Goal: Transaction & Acquisition: Book appointment/travel/reservation

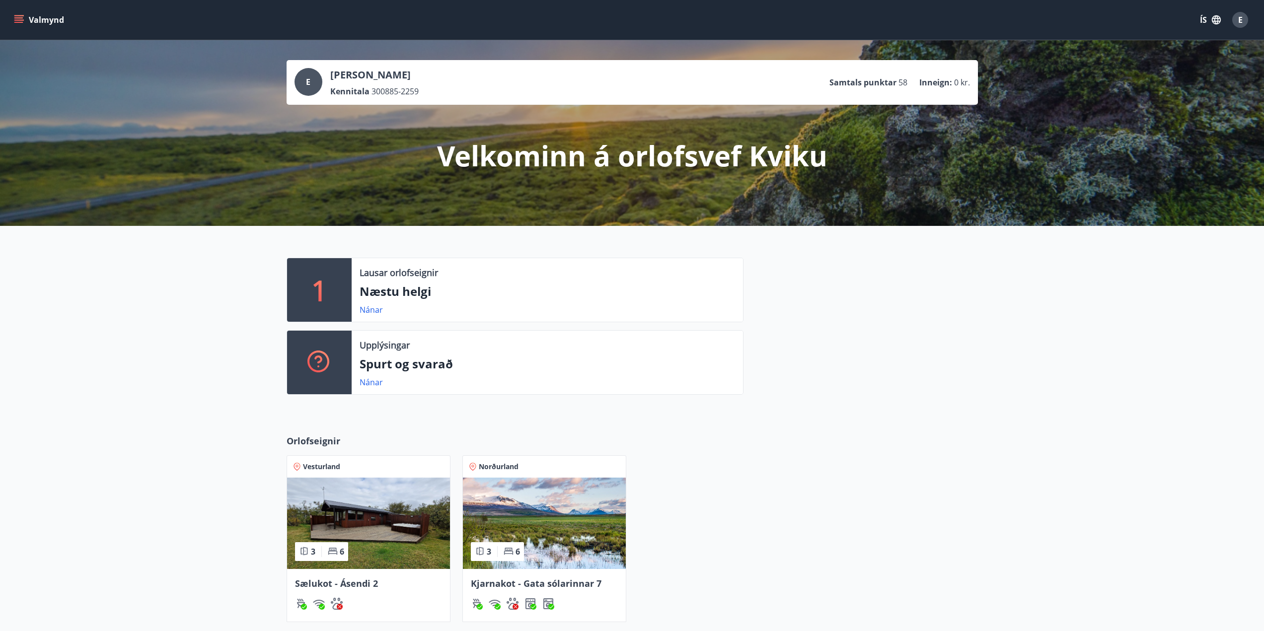
click at [353, 585] on span "Sælukot - Ásendi 2" at bounding box center [336, 584] width 83 height 12
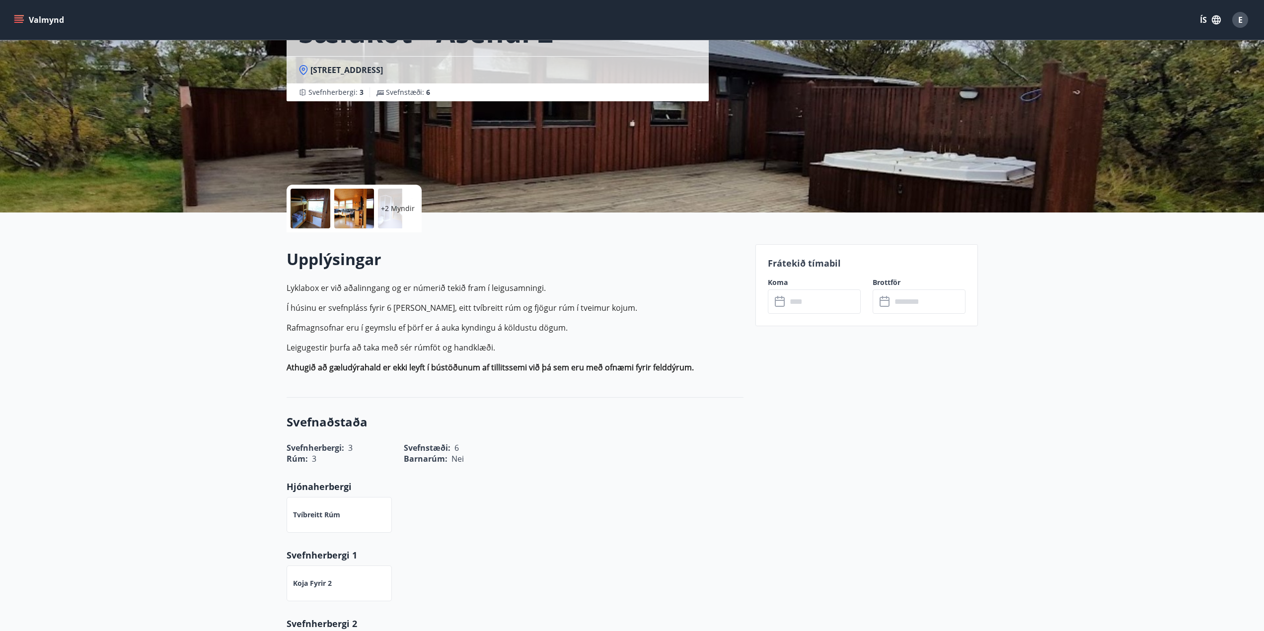
scroll to position [99, 0]
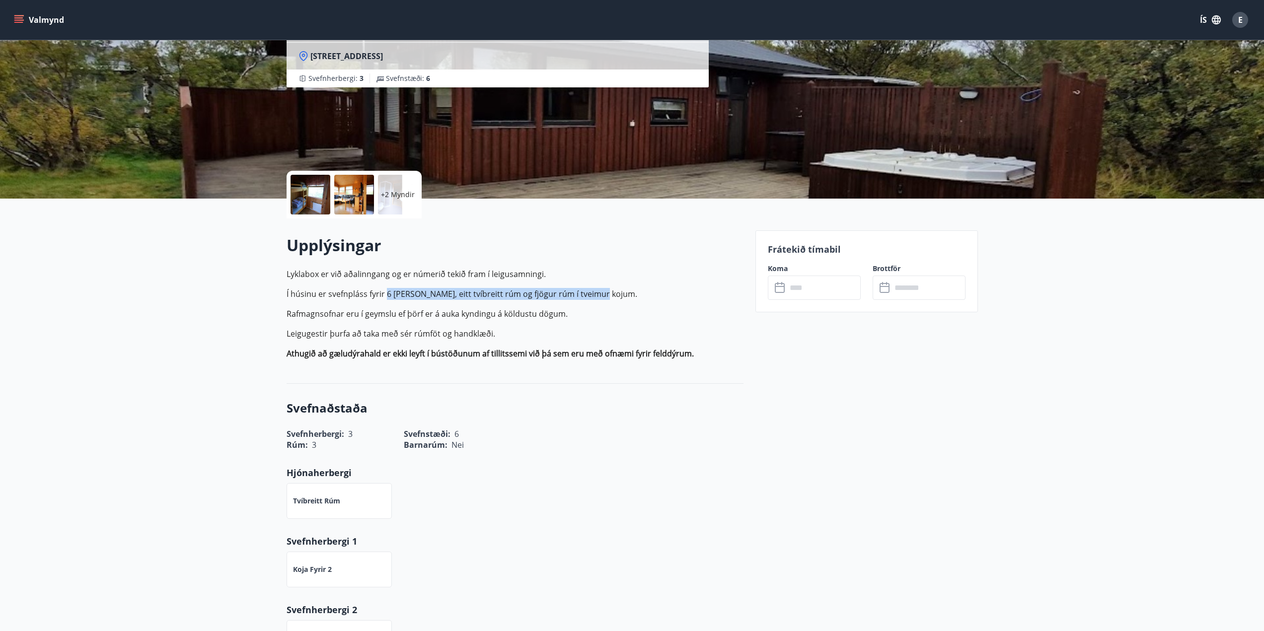
drag, startPoint x: 388, startPoint y: 293, endPoint x: 612, endPoint y: 293, distance: 224.5
click at [612, 293] on p "Í húsinu er svefnpláss fyrir 6 [PERSON_NAME], eitt tvíbreitt rúm og fjögur rúm …" at bounding box center [515, 294] width 457 height 12
click at [632, 332] on p "Leigugestir þurfa að taka með sér rúmföt og handklæði." at bounding box center [515, 334] width 457 height 12
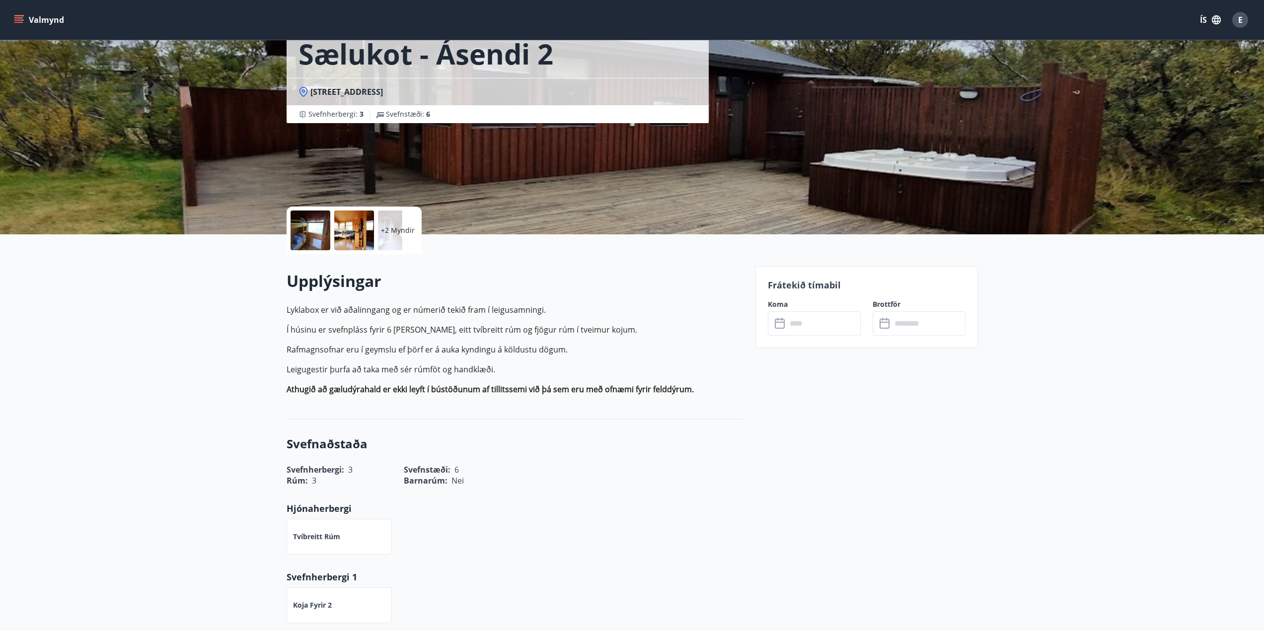
scroll to position [0, 0]
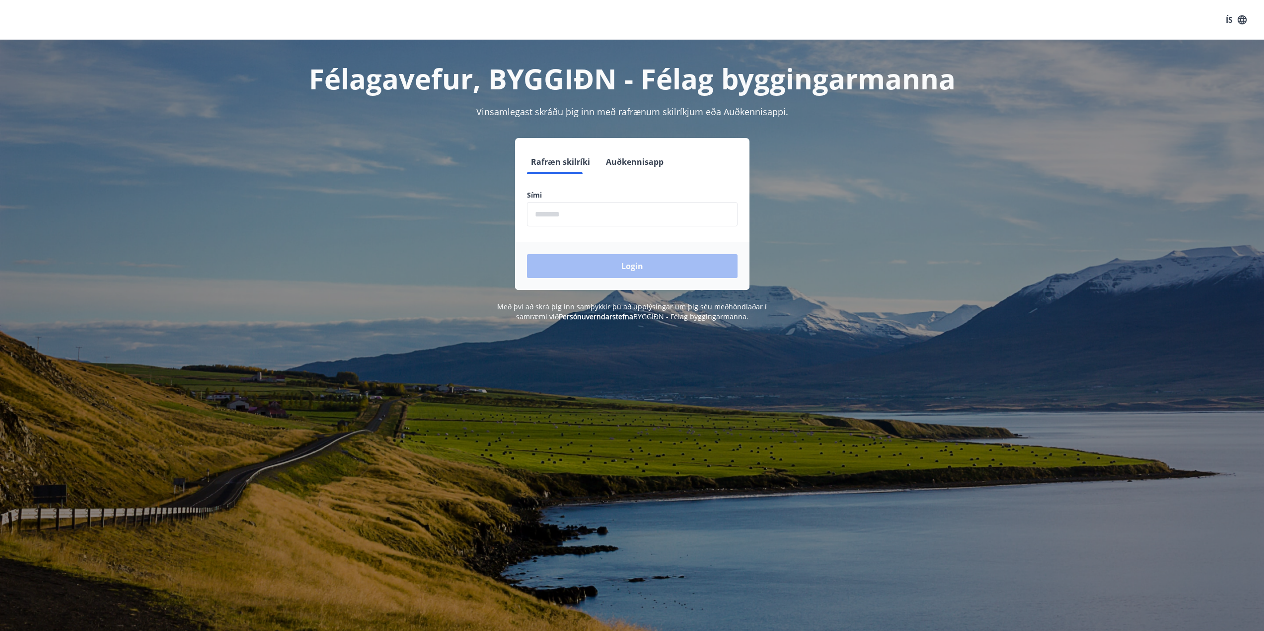
click at [608, 216] on input "phone" at bounding box center [632, 214] width 211 height 24
type input "********"
click at [608, 265] on button "Login" at bounding box center [632, 266] width 211 height 24
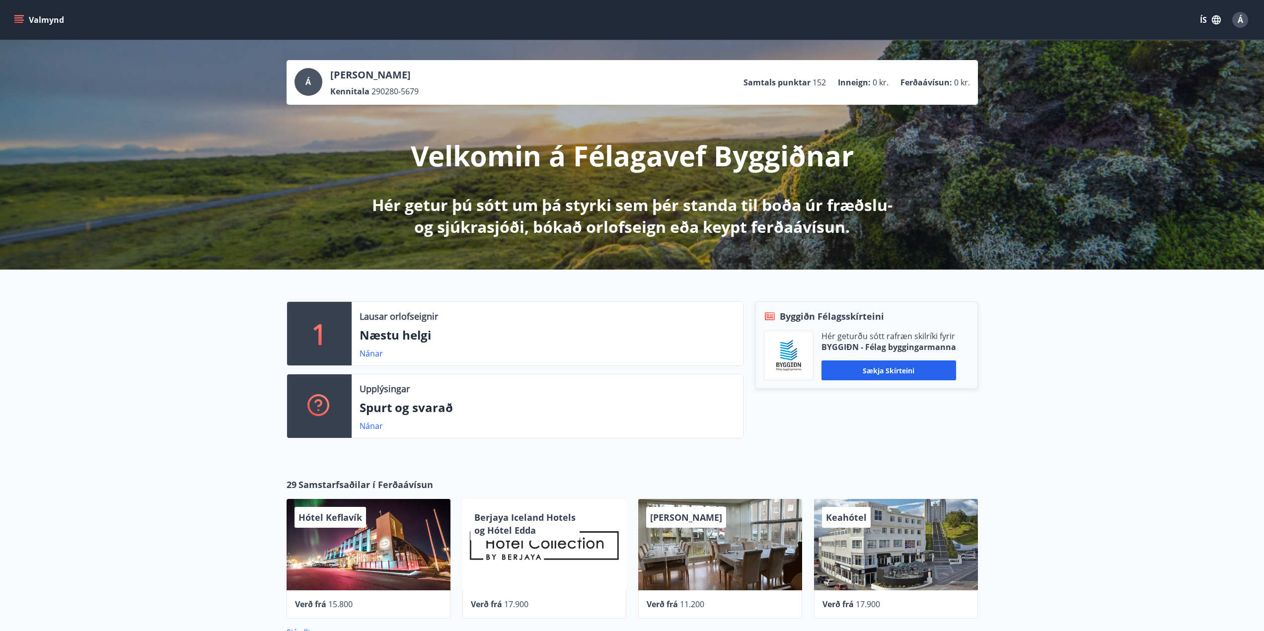
click at [322, 344] on p "1" at bounding box center [319, 334] width 16 height 38
click at [55, 17] on button "Valmynd" at bounding box center [40, 20] width 56 height 18
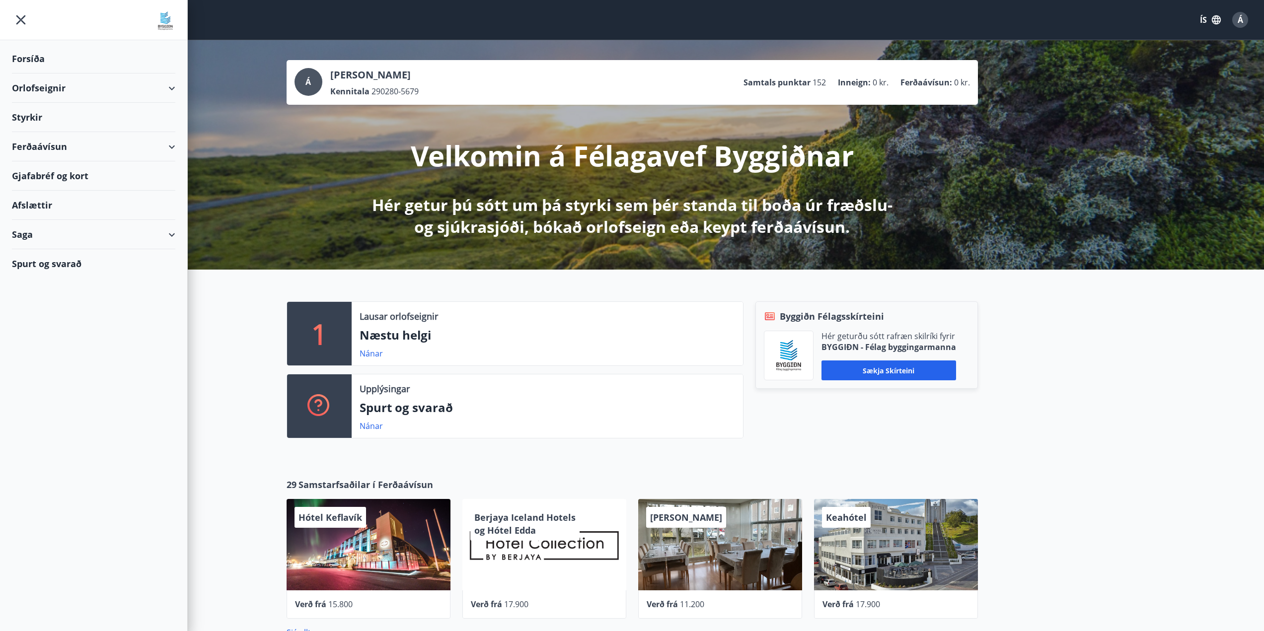
click at [127, 91] on div "Orlofseignir" at bounding box center [93, 88] width 163 height 29
click at [51, 113] on div "Framboð" at bounding box center [94, 113] width 148 height 21
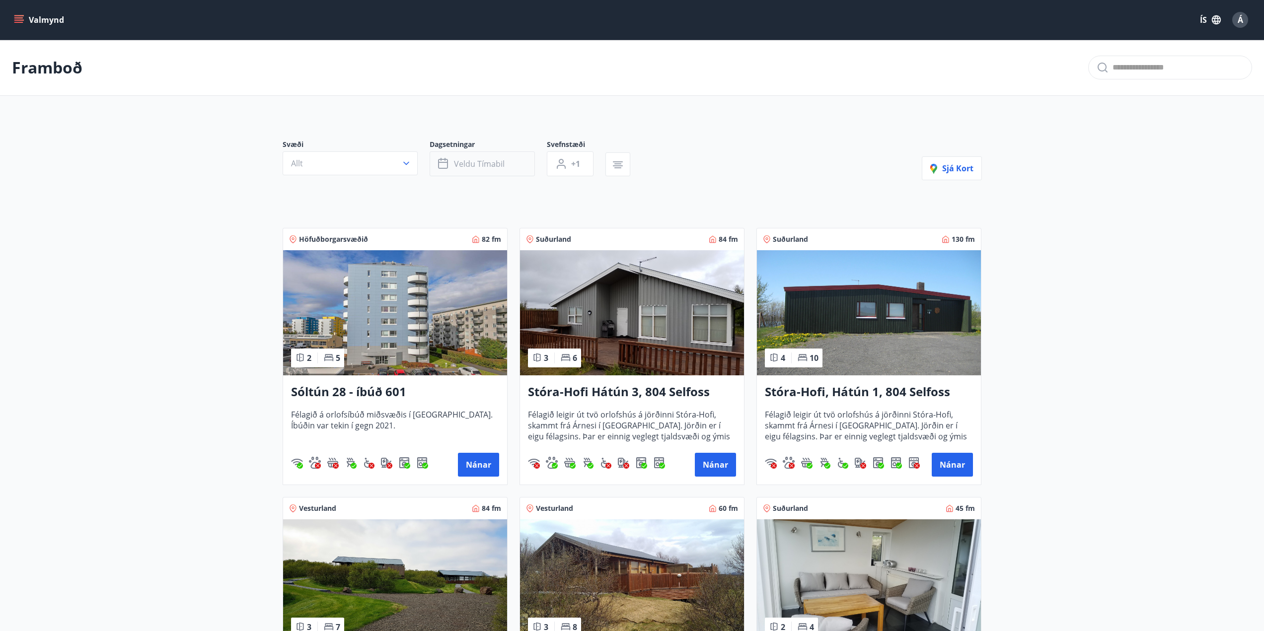
click at [511, 165] on button "Veldu tímabil" at bounding box center [482, 163] width 105 height 25
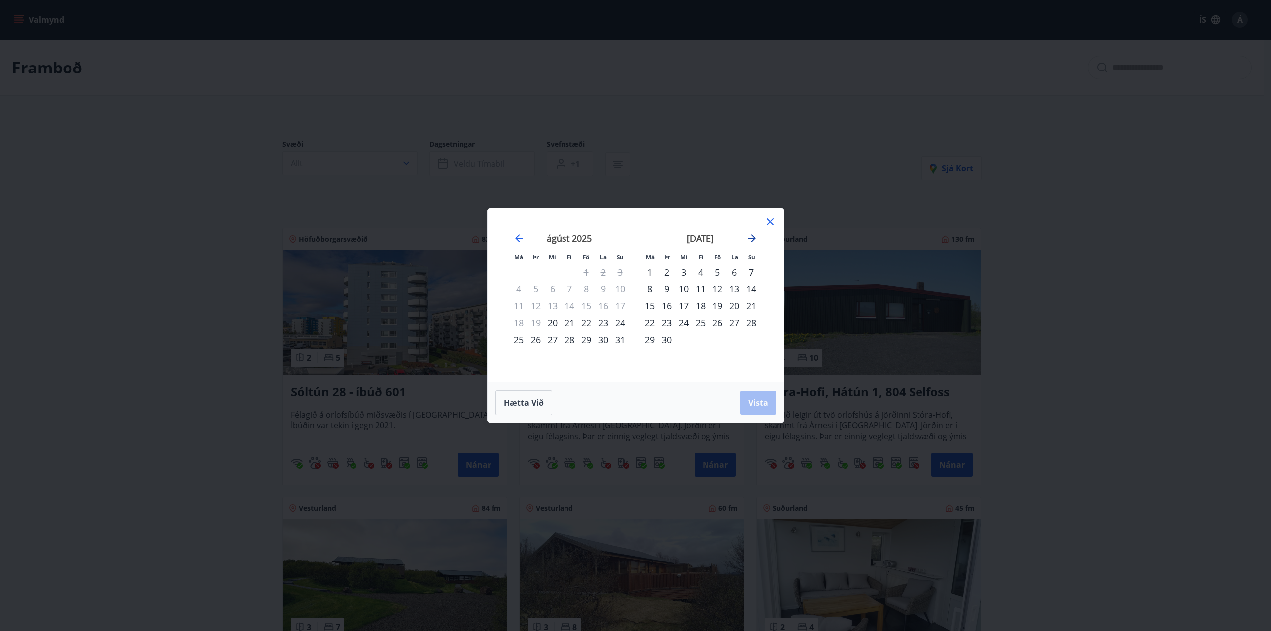
click at [750, 238] on icon "Move forward to switch to the next month." at bounding box center [752, 238] width 8 height 8
click at [586, 322] on div "26" at bounding box center [586, 322] width 17 height 17
click at [622, 326] on div "28" at bounding box center [620, 322] width 17 height 17
click at [764, 402] on span "Vista" at bounding box center [758, 402] width 20 height 11
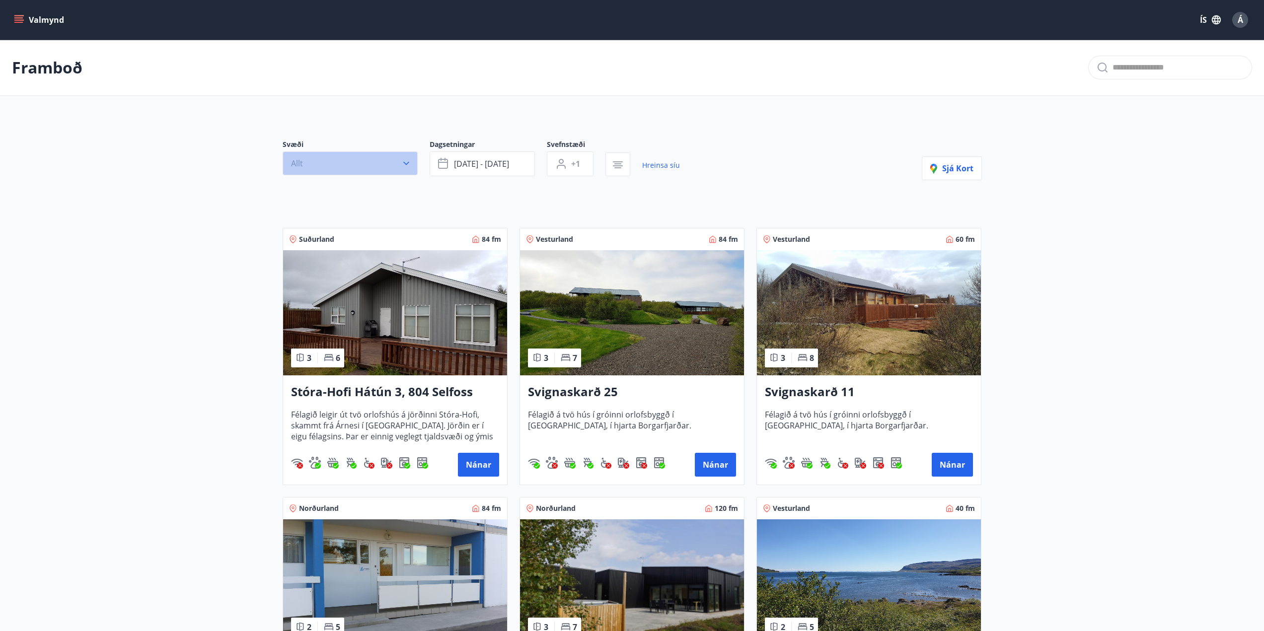
click at [360, 169] on button "Allt" at bounding box center [350, 163] width 135 height 24
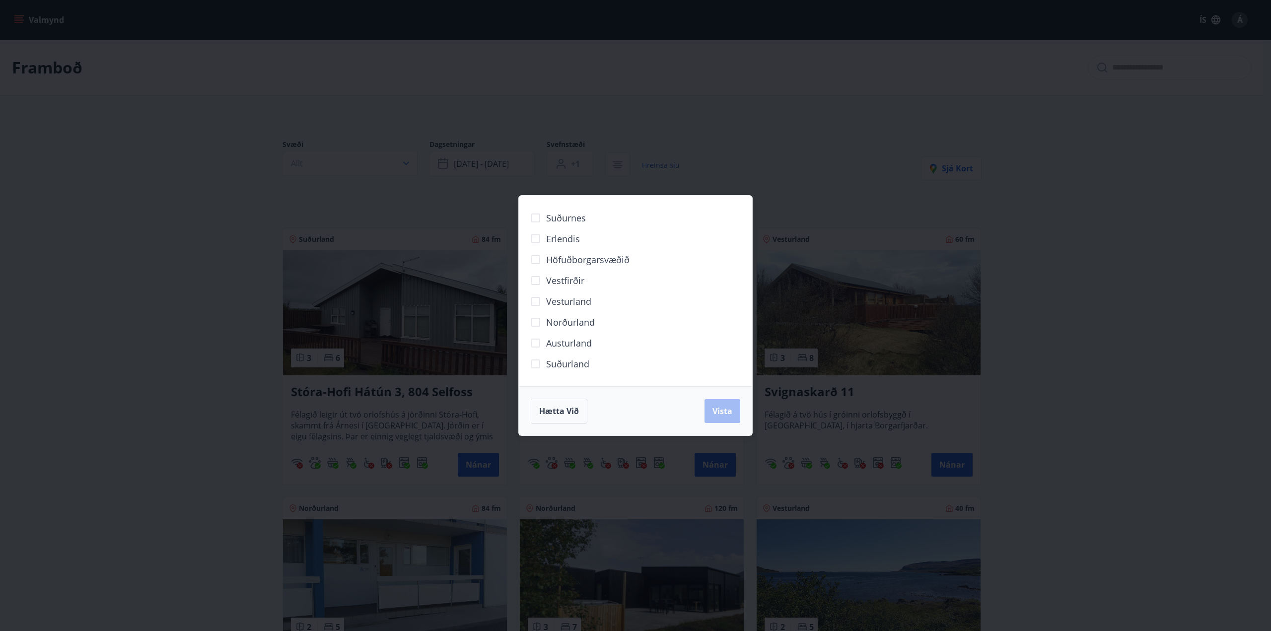
click at [561, 320] on span "Norðurland" at bounding box center [570, 322] width 49 height 13
click at [721, 410] on span "Vista" at bounding box center [723, 411] width 20 height 11
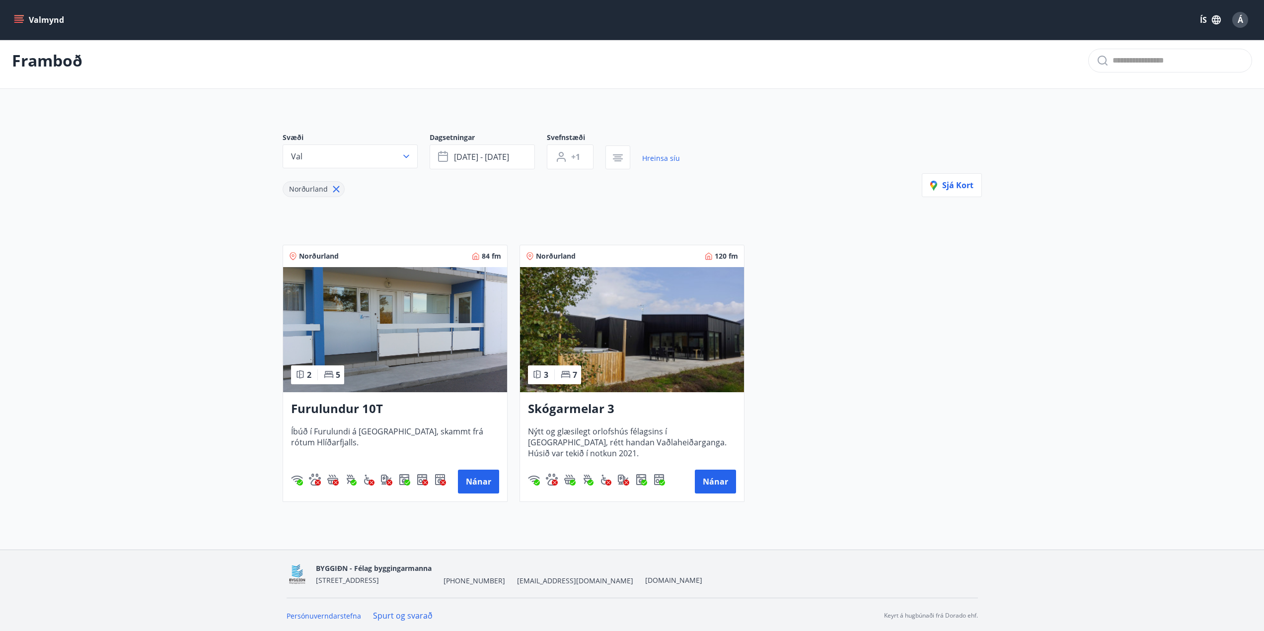
scroll to position [9, 0]
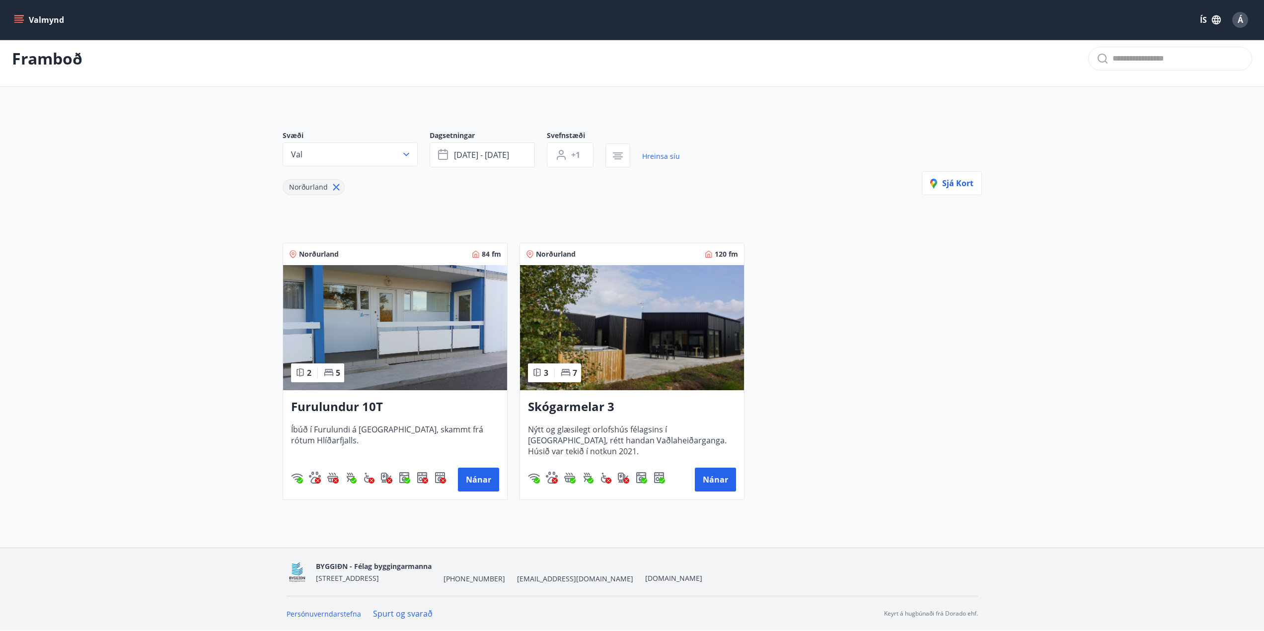
click at [334, 410] on h3 "Furulundur 10T" at bounding box center [395, 407] width 208 height 18
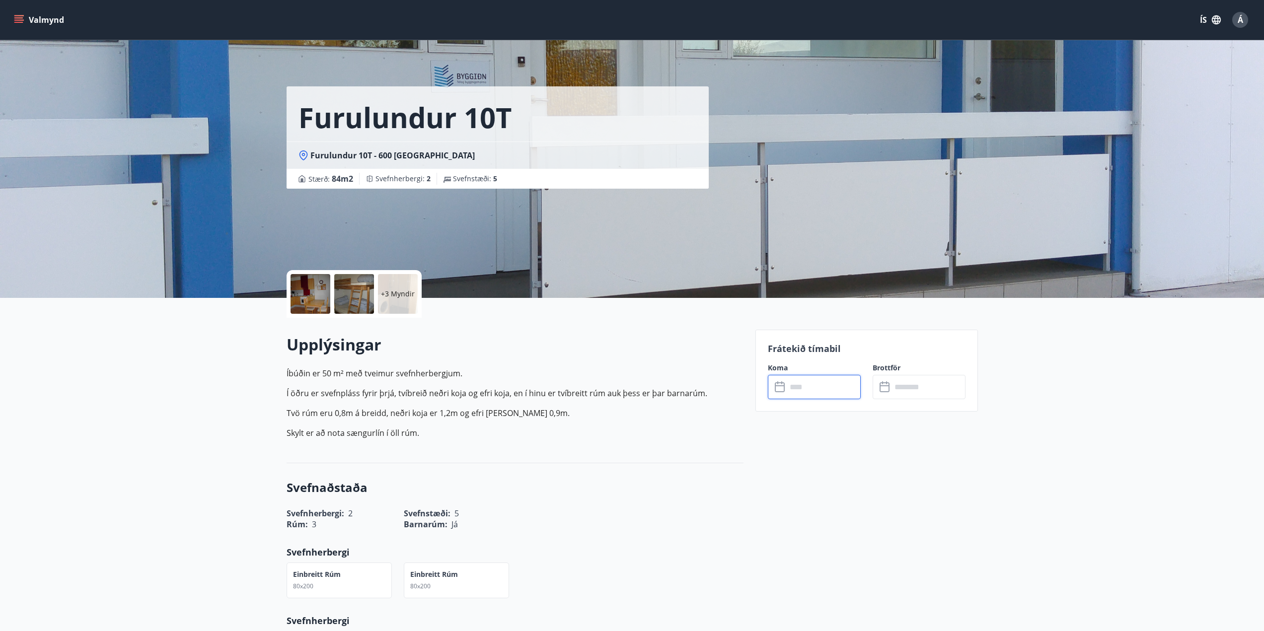
click at [818, 388] on input "text" at bounding box center [824, 387] width 74 height 24
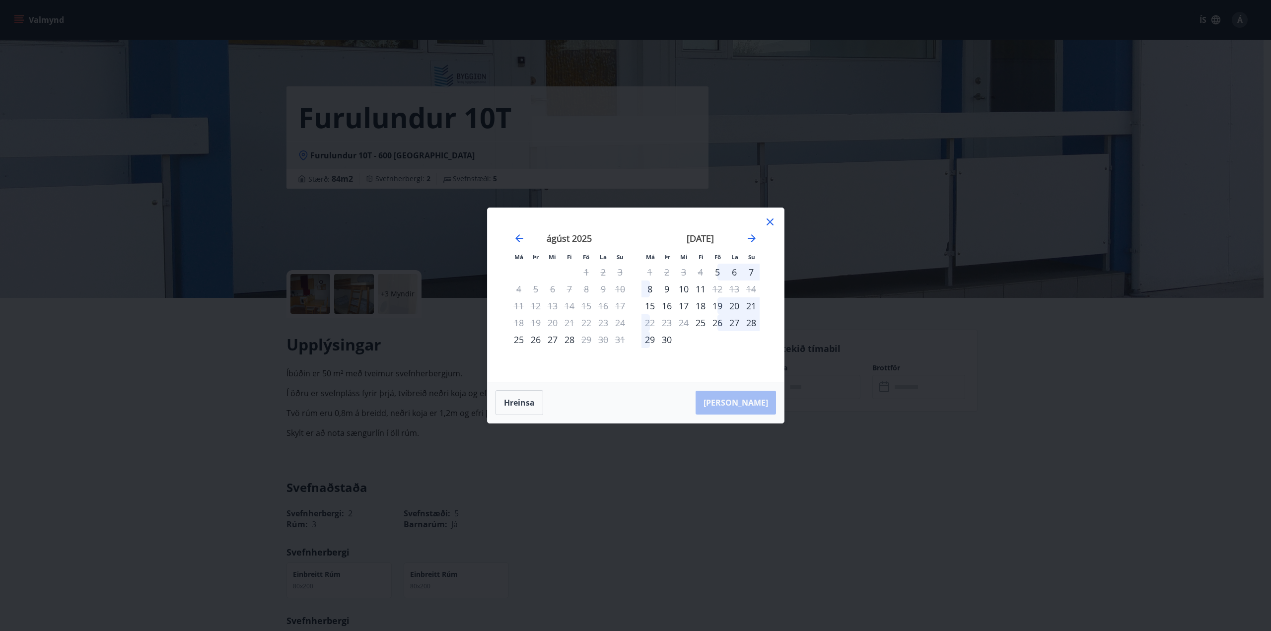
click at [716, 324] on div "26" at bounding box center [717, 322] width 17 height 17
click at [752, 324] on div "28" at bounding box center [751, 322] width 17 height 17
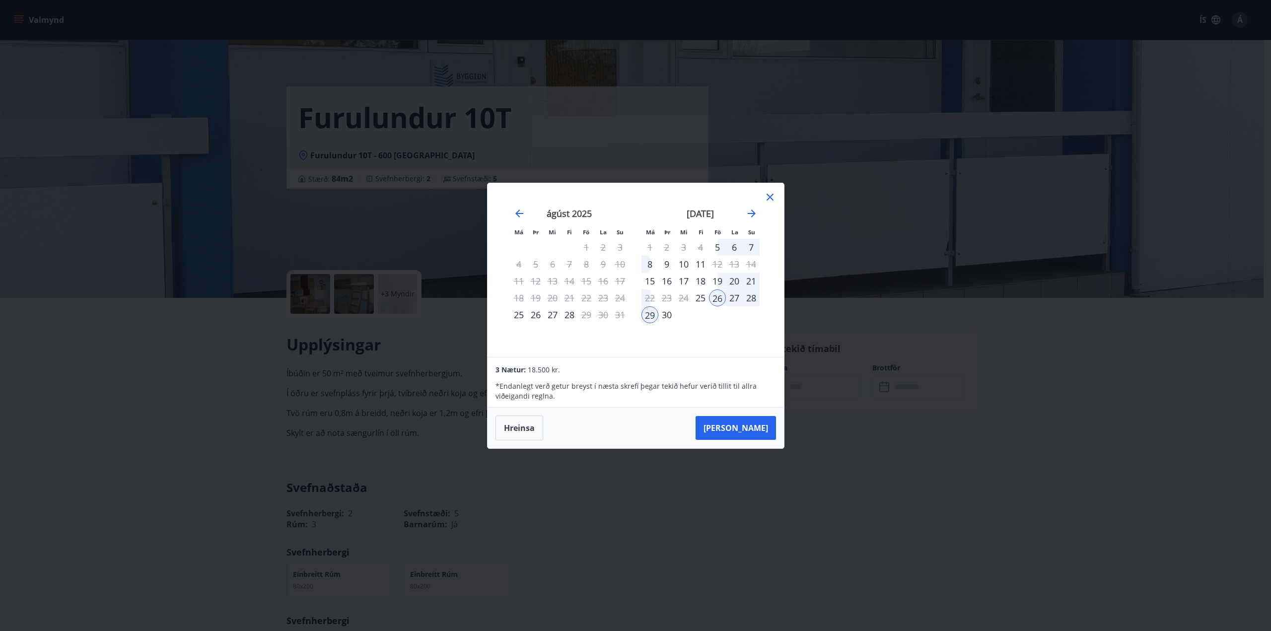
click at [752, 294] on div "28" at bounding box center [751, 298] width 17 height 17
click at [753, 297] on div "28" at bounding box center [751, 298] width 17 height 17
click at [747, 425] on button "Taka Frá" at bounding box center [736, 428] width 80 height 24
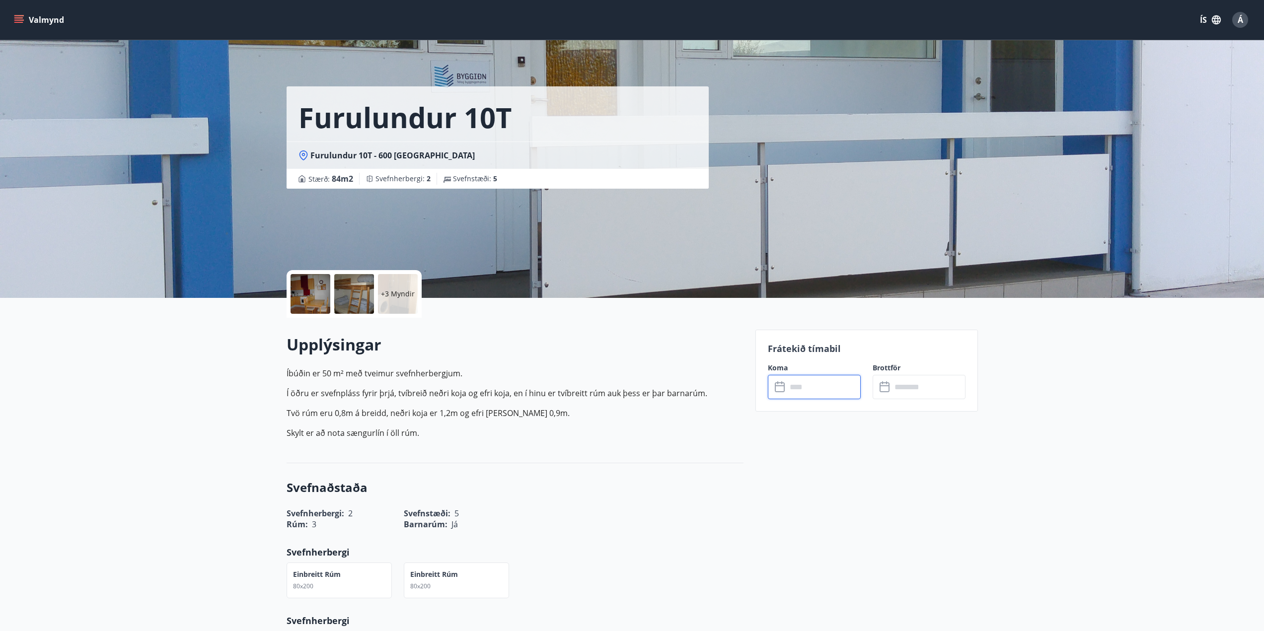
type input "******"
click at [805, 477] on button "Hætta við" at bounding box center [814, 478] width 93 height 25
click at [45, 21] on button "Valmynd" at bounding box center [40, 20] width 56 height 18
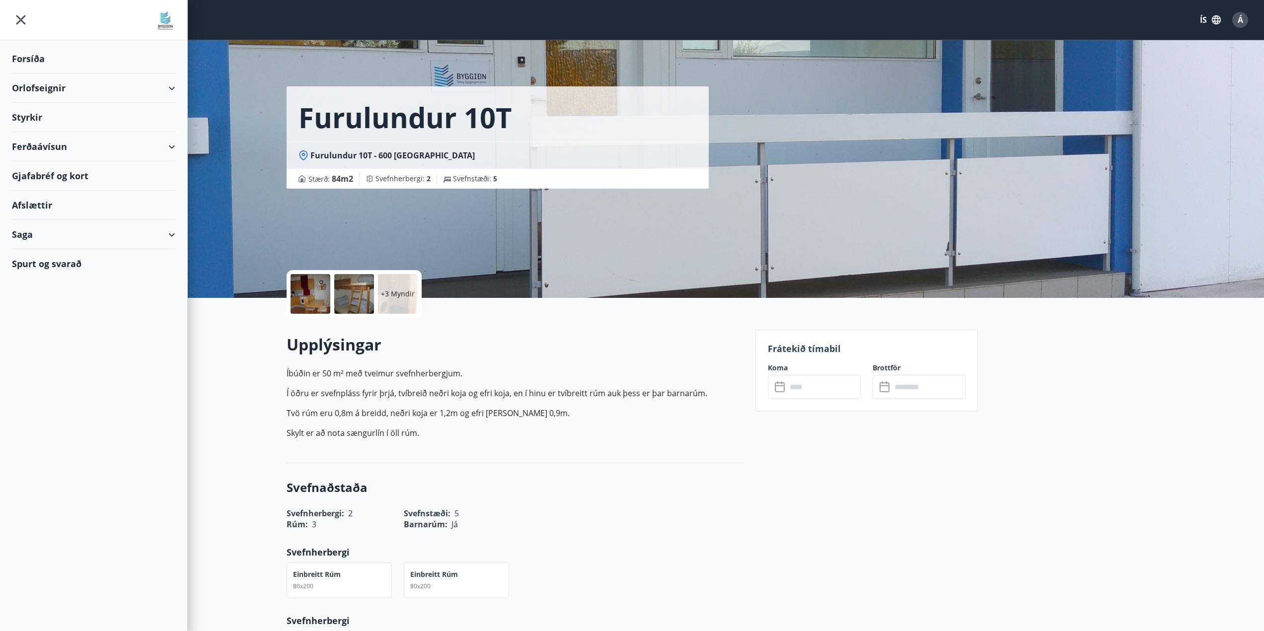
click at [171, 89] on div "Orlofseignir" at bounding box center [93, 88] width 163 height 29
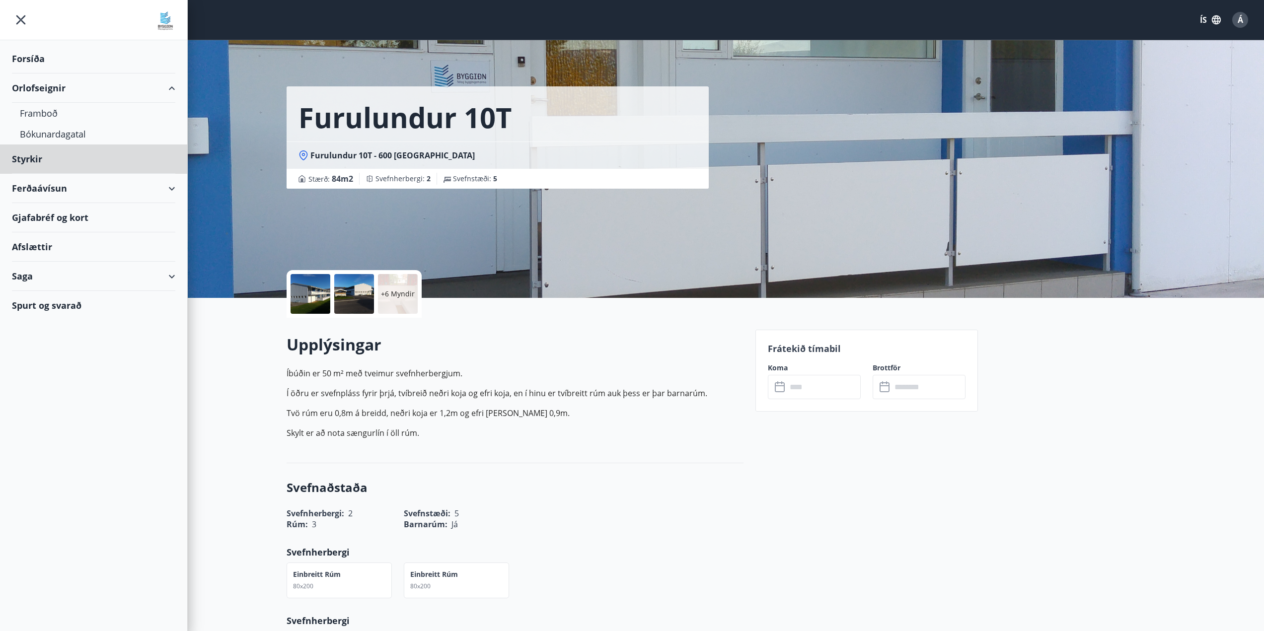
click at [35, 63] on div "Forsíða" at bounding box center [93, 58] width 163 height 29
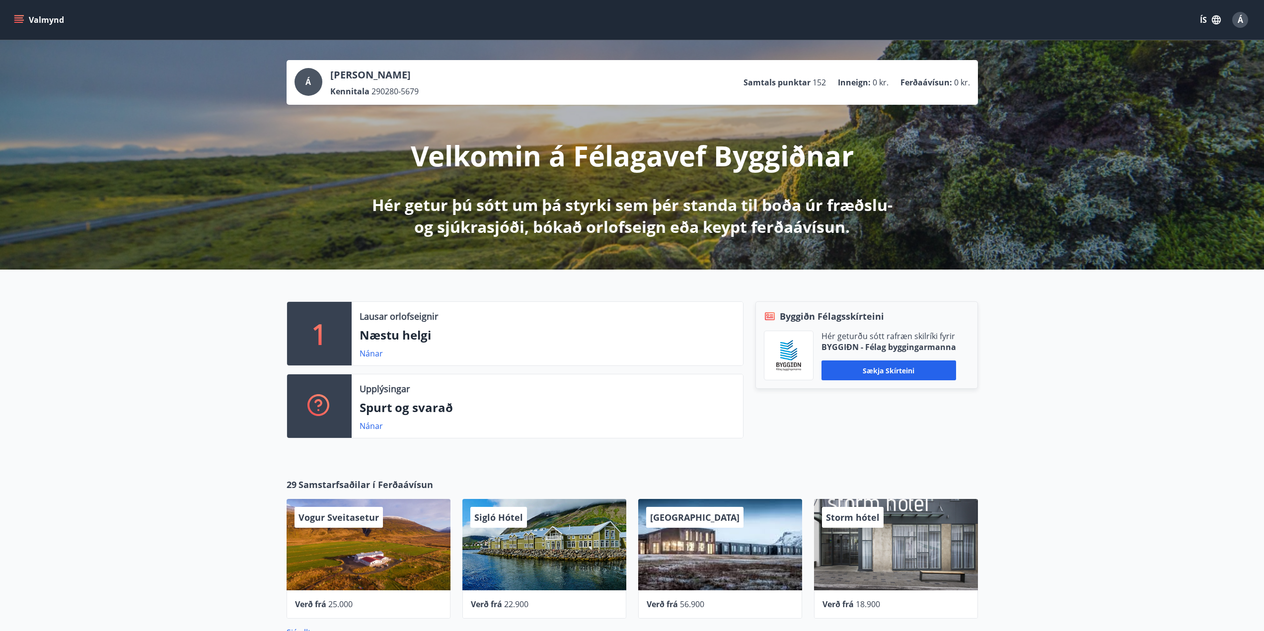
click at [48, 28] on button "Valmynd" at bounding box center [40, 20] width 56 height 18
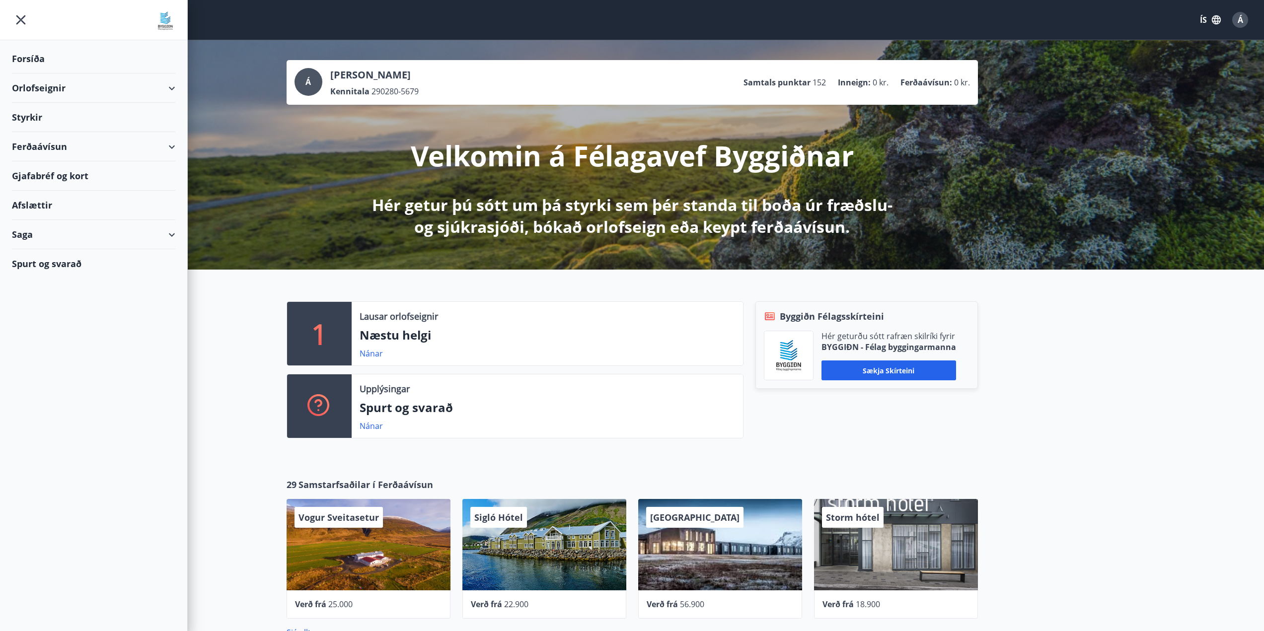
click at [170, 91] on div "Orlofseignir" at bounding box center [93, 88] width 163 height 29
click at [57, 116] on div "Framboð" at bounding box center [94, 113] width 148 height 21
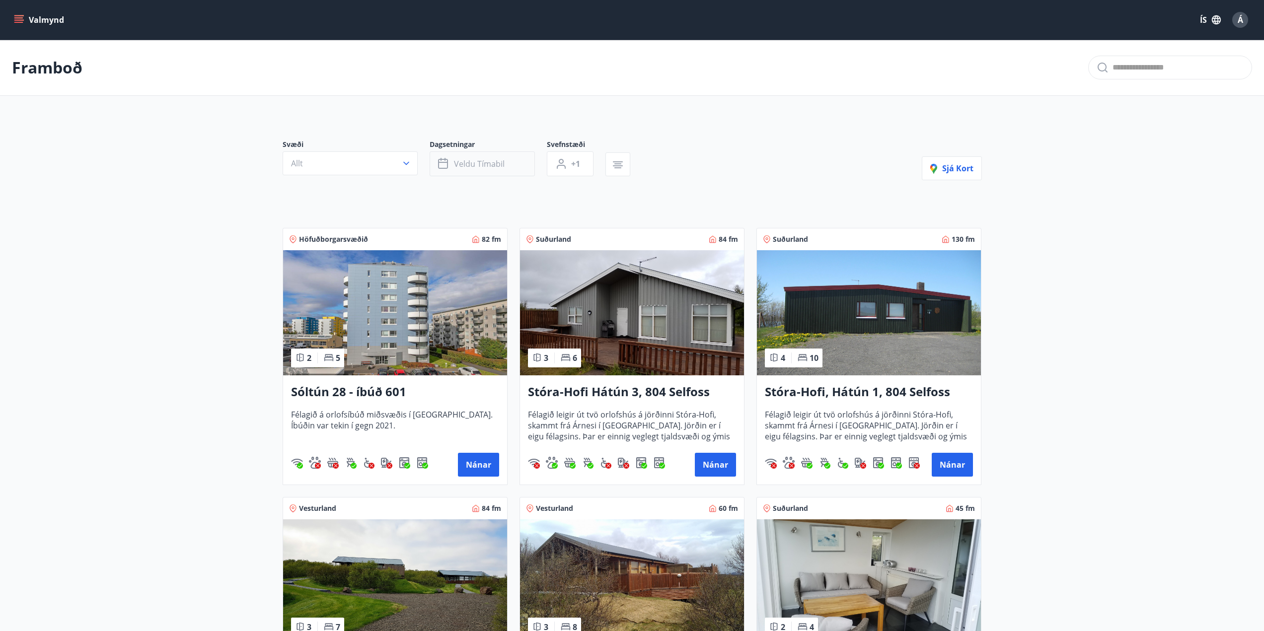
click at [494, 166] on span "Veldu tímabil" at bounding box center [479, 163] width 51 height 11
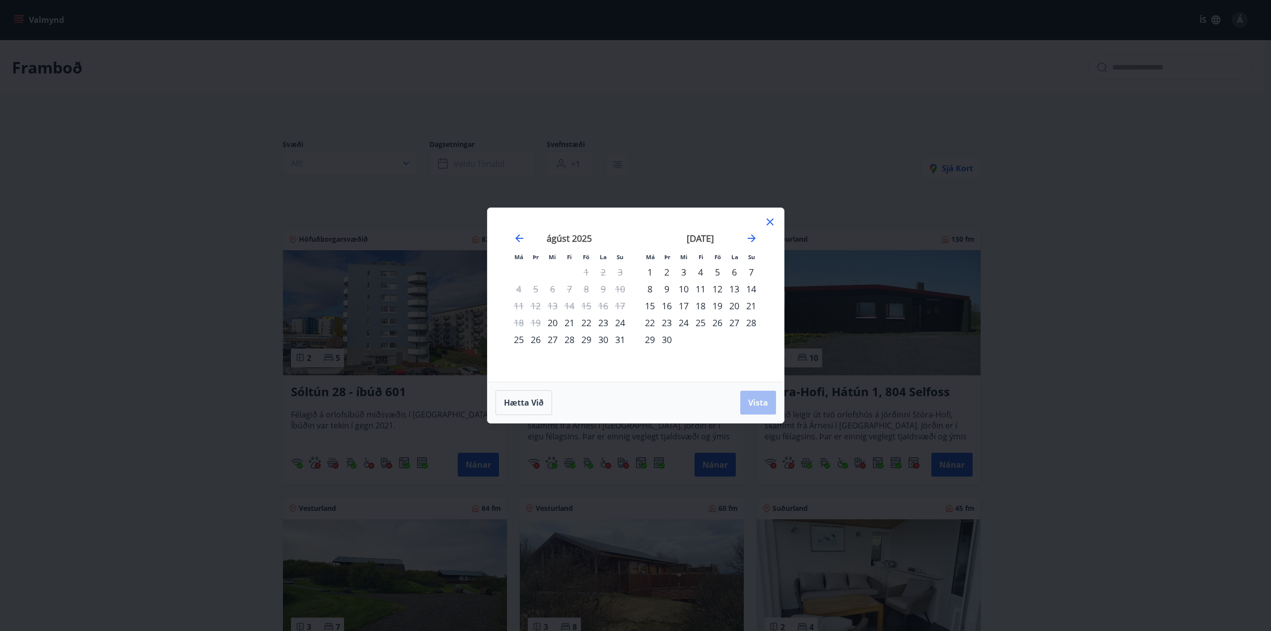
drag, startPoint x: 586, startPoint y: 343, endPoint x: 603, endPoint y: 344, distance: 17.4
click at [586, 344] on div "29" at bounding box center [586, 339] width 17 height 17
click at [619, 342] on div "31" at bounding box center [620, 339] width 17 height 17
click at [751, 403] on span "Vista" at bounding box center [758, 402] width 20 height 11
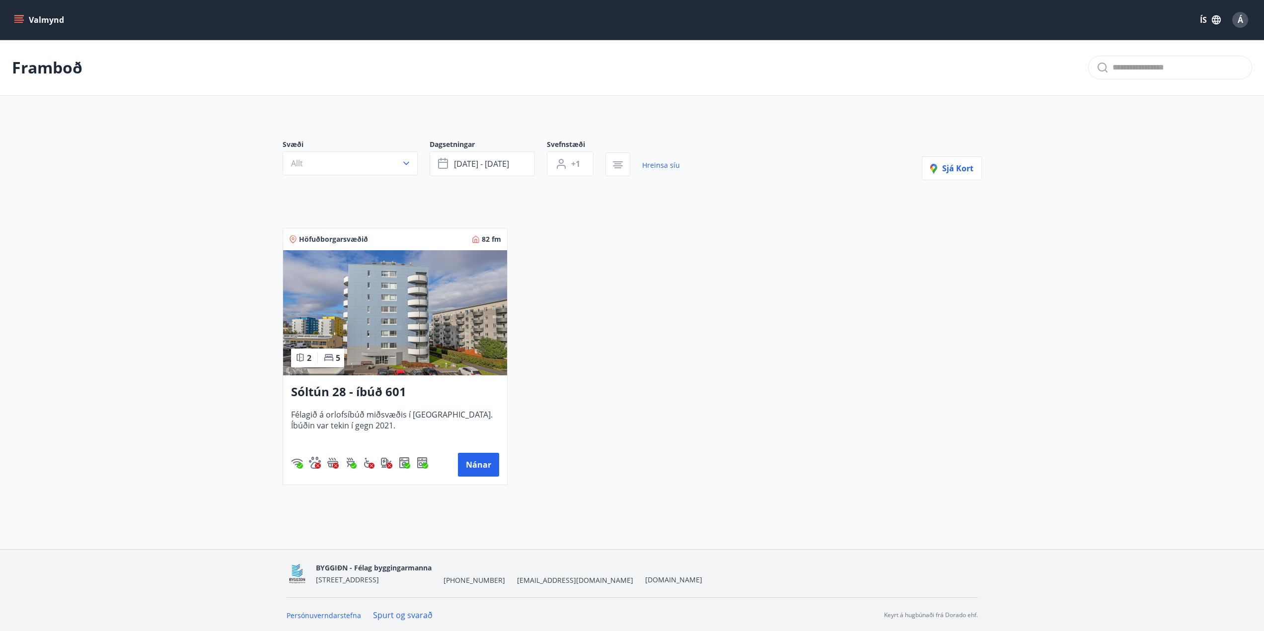
click at [1240, 22] on span "Á" at bounding box center [1240, 19] width 5 height 11
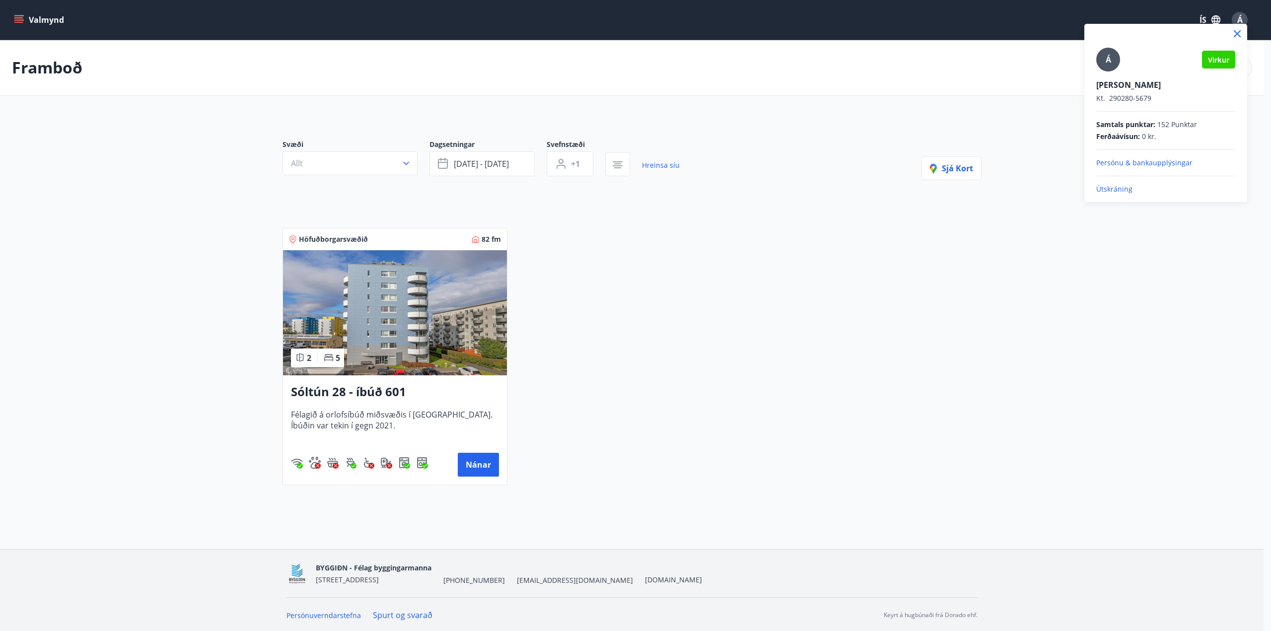
click at [1124, 188] on p "Útskráning" at bounding box center [1166, 189] width 139 height 10
